Goal: Transaction & Acquisition: Purchase product/service

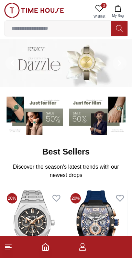
click at [70, 21] on input at bounding box center [57, 28] width 107 height 14
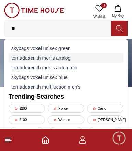
type input "**"
click at [67, 57] on div "tornado xe nith men's analog" at bounding box center [66, 58] width 115 height 10
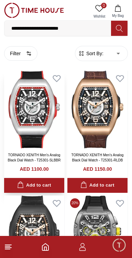
click at [45, 134] on img at bounding box center [34, 110] width 60 height 78
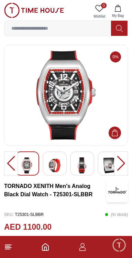
click at [119, 156] on div at bounding box center [121, 163] width 14 height 24
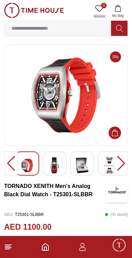
click at [116, 160] on div at bounding box center [121, 163] width 14 height 24
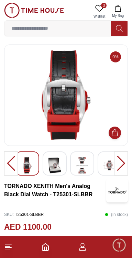
click at [117, 160] on div at bounding box center [121, 163] width 14 height 24
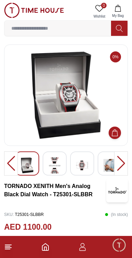
click at [116, 161] on div at bounding box center [121, 163] width 14 height 24
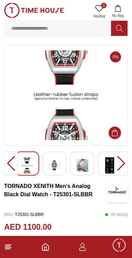
click at [114, 161] on img at bounding box center [110, 165] width 12 height 16
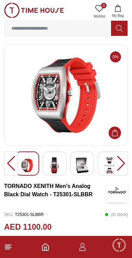
click at [83, 164] on img at bounding box center [82, 165] width 12 height 16
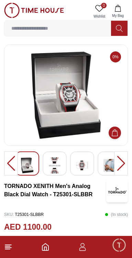
click at [83, 166] on img at bounding box center [82, 165] width 12 height 16
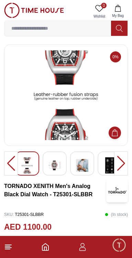
click at [77, 164] on img at bounding box center [82, 165] width 12 height 16
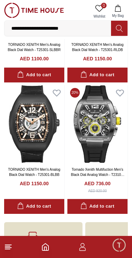
scroll to position [110, 0]
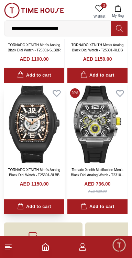
click at [47, 154] on img at bounding box center [34, 125] width 60 height 78
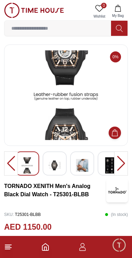
click at [86, 165] on img at bounding box center [82, 165] width 12 height 16
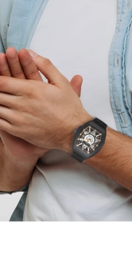
click at [63, 120] on img at bounding box center [66, 95] width 112 height 90
click at [63, 119] on img at bounding box center [66, 95] width 112 height 90
click at [63, 118] on img at bounding box center [66, 95] width 112 height 90
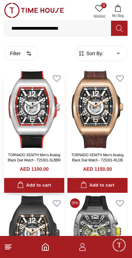
click at [43, 144] on img at bounding box center [34, 110] width 60 height 78
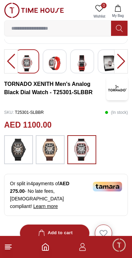
scroll to position [108, 0]
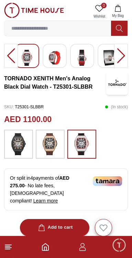
click at [57, 147] on img at bounding box center [50, 144] width 17 height 22
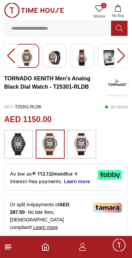
click at [106, 58] on img at bounding box center [110, 58] width 12 height 16
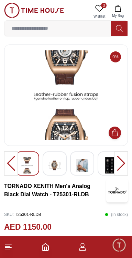
click at [83, 167] on img at bounding box center [82, 165] width 12 height 16
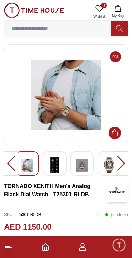
click at [55, 89] on img at bounding box center [66, 95] width 112 height 90
click at [54, 76] on img at bounding box center [66, 95] width 112 height 90
click at [55, 77] on img at bounding box center [66, 95] width 112 height 90
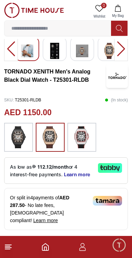
scroll to position [112, 0]
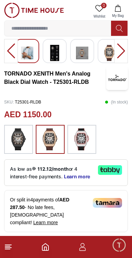
click at [87, 137] on img at bounding box center [81, 139] width 17 height 22
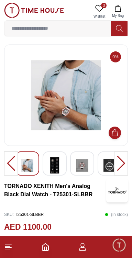
click at [56, 162] on img at bounding box center [55, 165] width 12 height 16
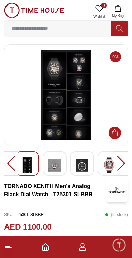
click at [49, 88] on img at bounding box center [66, 95] width 112 height 90
click at [56, 85] on img at bounding box center [66, 95] width 112 height 90
click at [57, 86] on img at bounding box center [66, 95] width 112 height 90
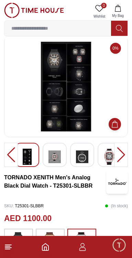
scroll to position [6, 0]
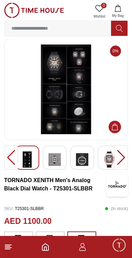
click at [34, 85] on img at bounding box center [66, 89] width 112 height 90
click at [38, 85] on img at bounding box center [66, 89] width 112 height 90
click at [40, 85] on img at bounding box center [66, 89] width 112 height 90
click at [40, 90] on img at bounding box center [66, 89] width 112 height 90
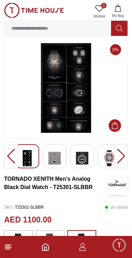
scroll to position [0, 0]
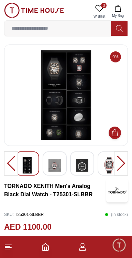
click at [62, 70] on img at bounding box center [66, 95] width 112 height 90
click at [80, 116] on img at bounding box center [66, 95] width 112 height 90
click at [66, 104] on img at bounding box center [66, 95] width 112 height 90
click at [118, 164] on div at bounding box center [121, 163] width 14 height 24
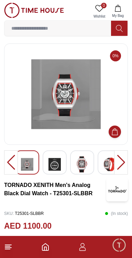
scroll to position [2, 0]
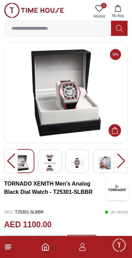
click at [102, 164] on img at bounding box center [105, 163] width 12 height 16
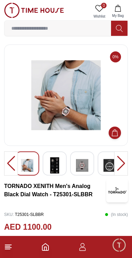
scroll to position [0, 0]
click at [74, 112] on img at bounding box center [66, 95] width 112 height 90
click at [71, 166] on div at bounding box center [82, 163] width 24 height 24
click at [57, 167] on img at bounding box center [55, 165] width 12 height 16
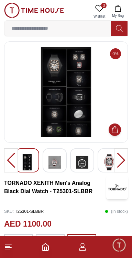
scroll to position [2, 0]
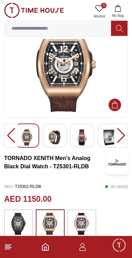
scroll to position [28, 0]
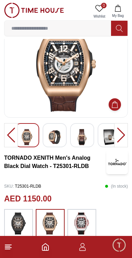
click at [80, 225] on img at bounding box center [81, 223] width 17 height 22
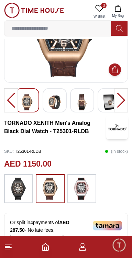
scroll to position [63, 0]
click at [79, 190] on img at bounding box center [81, 189] width 17 height 22
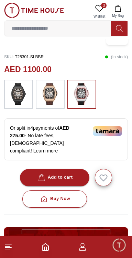
scroll to position [156, 0]
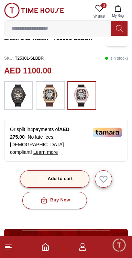
click at [69, 175] on div "Add to cart" at bounding box center [55, 179] width 36 height 8
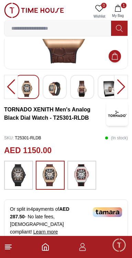
scroll to position [76, 0]
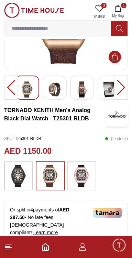
scroll to position [108, 0]
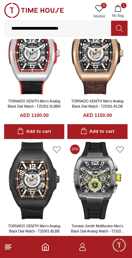
scroll to position [51, 0]
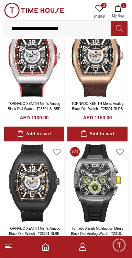
click at [98, 171] on img at bounding box center [98, 183] width 60 height 78
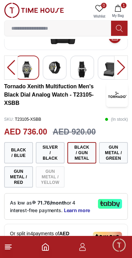
scroll to position [97, 0]
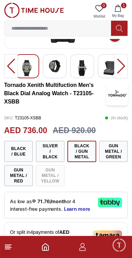
click at [74, 192] on div "As low as 71.76/month or 4 interest-free payments. Learn more" at bounding box center [66, 205] width 124 height 27
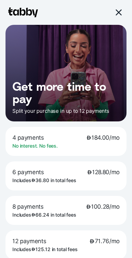
click at [121, 12] on div at bounding box center [118, 12] width 8 height 8
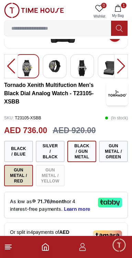
click at [13, 171] on button "Gun Metal / Red" at bounding box center [18, 175] width 29 height 21
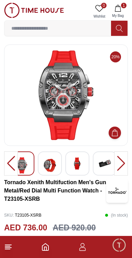
click at [105, 161] on img at bounding box center [105, 163] width 12 height 12
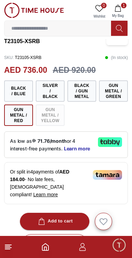
scroll to position [154, 0]
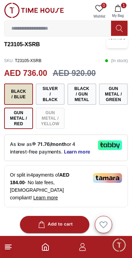
click at [15, 92] on button "Black / Blue" at bounding box center [18, 93] width 29 height 21
